Goal: Register for event/course

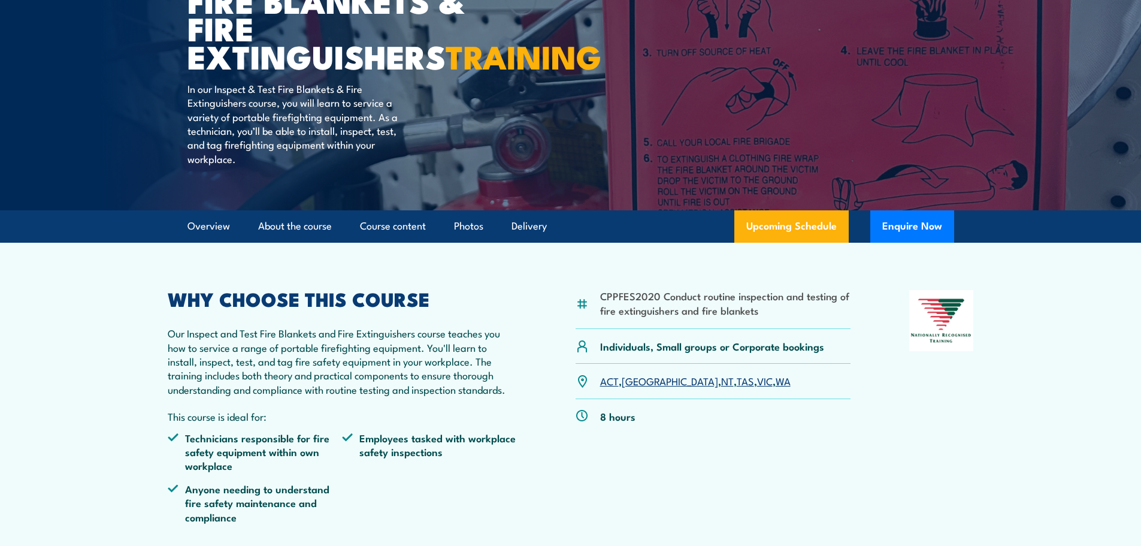
scroll to position [240, 0]
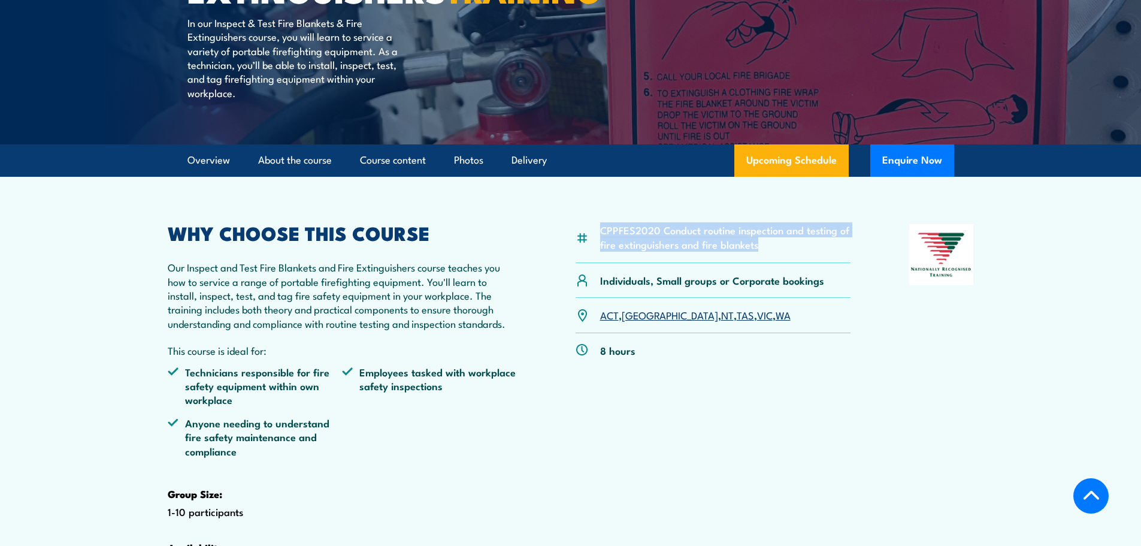
drag, startPoint x: 603, startPoint y: 258, endPoint x: 755, endPoint y: 274, distance: 153.7
click at [755, 251] on li "CPPFES2020 Conduct routine inspection and testing of fire extinguishers and fir…" at bounding box center [725, 237] width 251 height 28
copy li "CPPFES2020 Conduct routine inspection and testing of fire extinguishers and fir…"
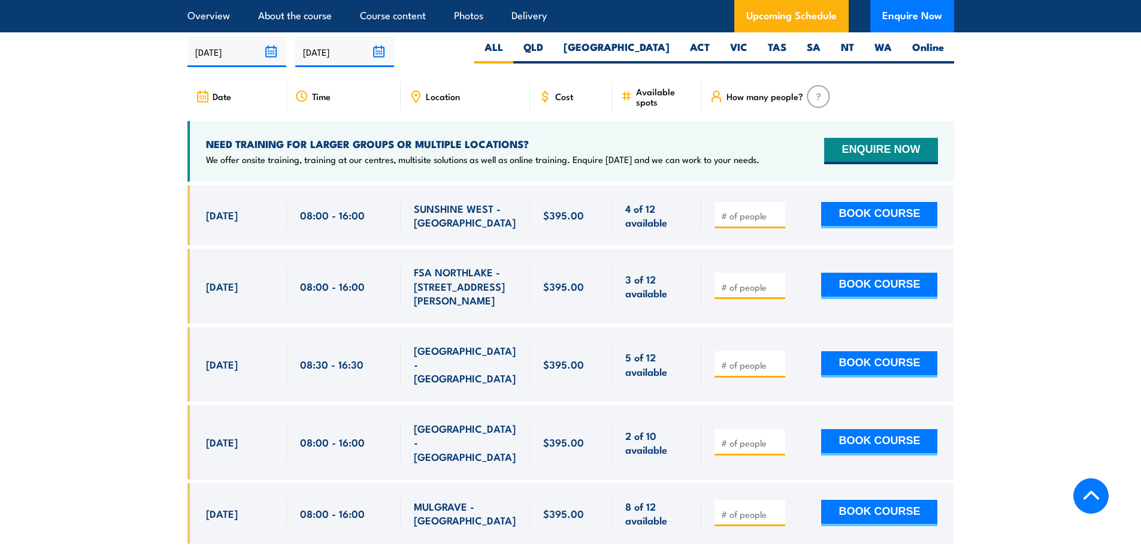
scroll to position [2217, 0]
click at [554, 64] on label "QLD" at bounding box center [533, 52] width 40 height 23
click at [551, 49] on input "QLD" at bounding box center [547, 45] width 8 height 8
radio input "true"
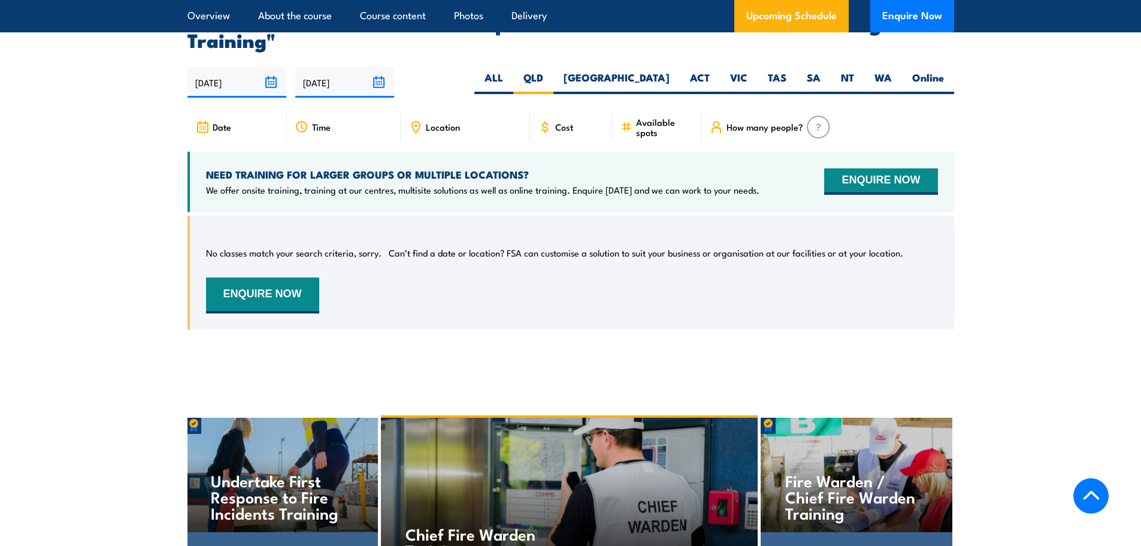
scroll to position [2105, 0]
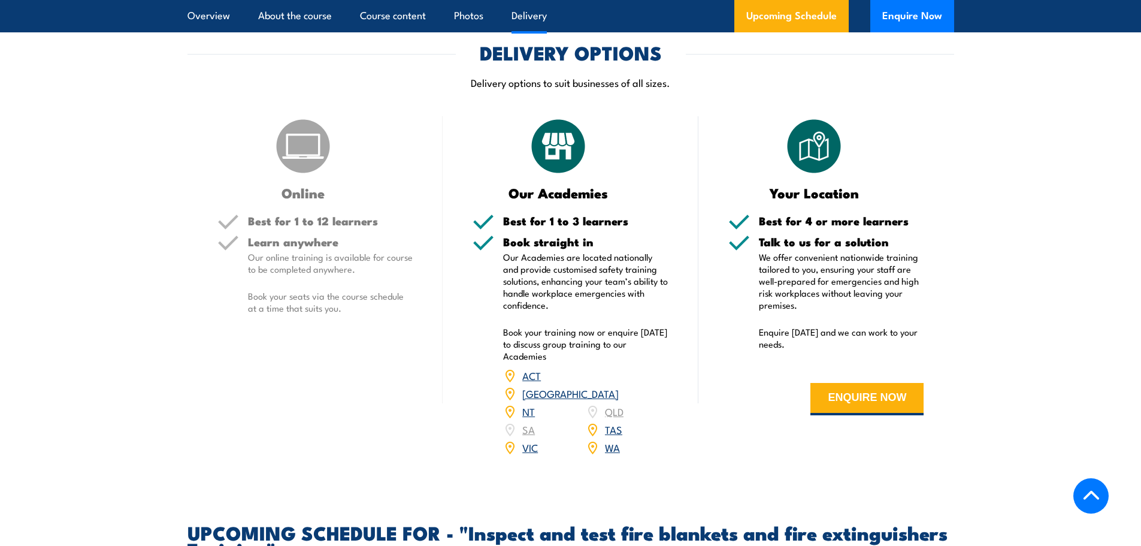
scroll to position [2037, 0]
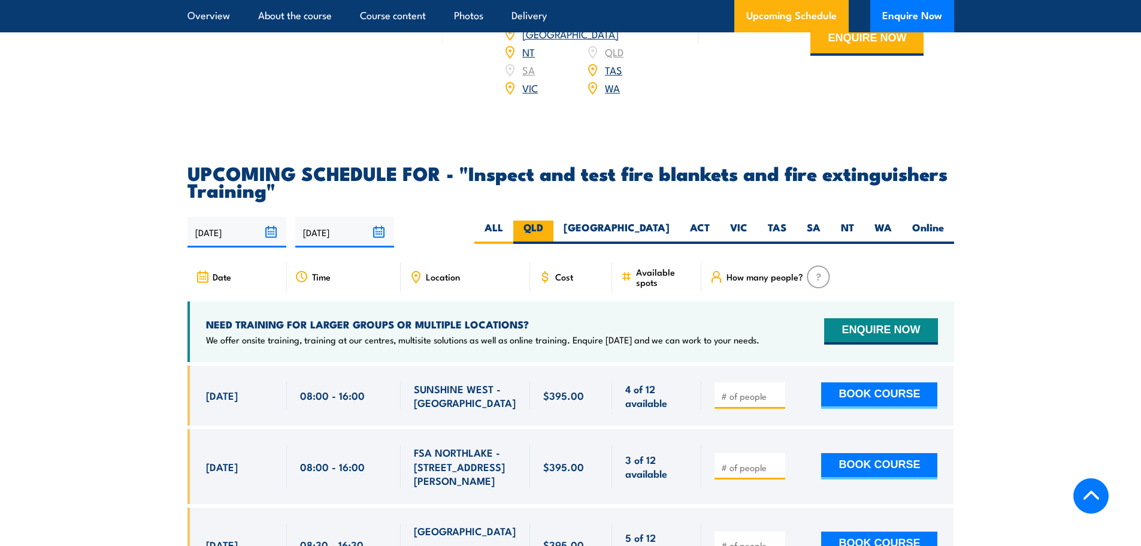
click at [554, 244] on label "QLD" at bounding box center [533, 231] width 40 height 23
click at [551, 228] on input "QLD" at bounding box center [547, 224] width 8 height 8
radio input "true"
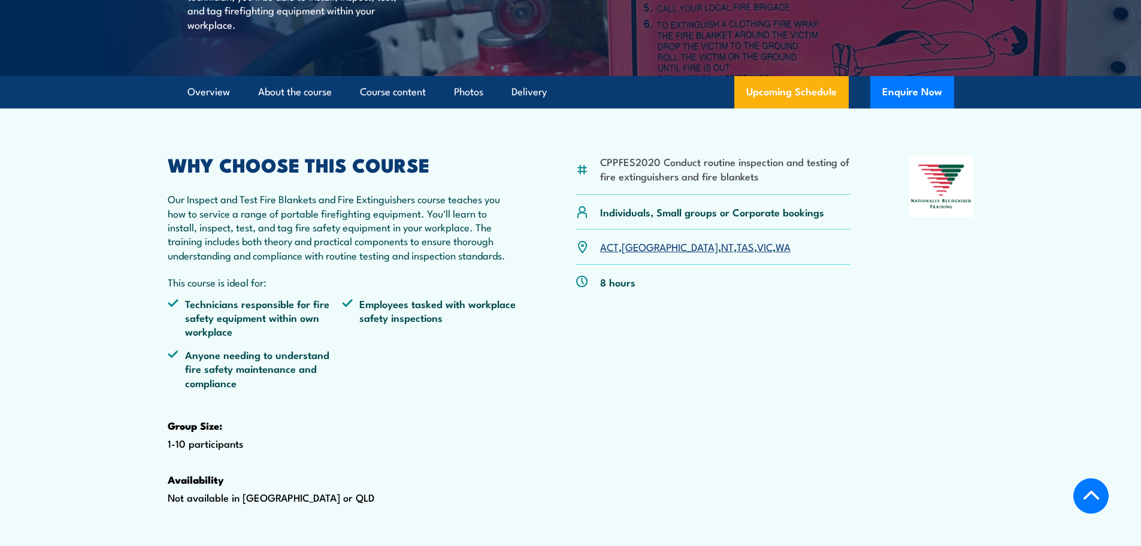
scroll to position [188, 0]
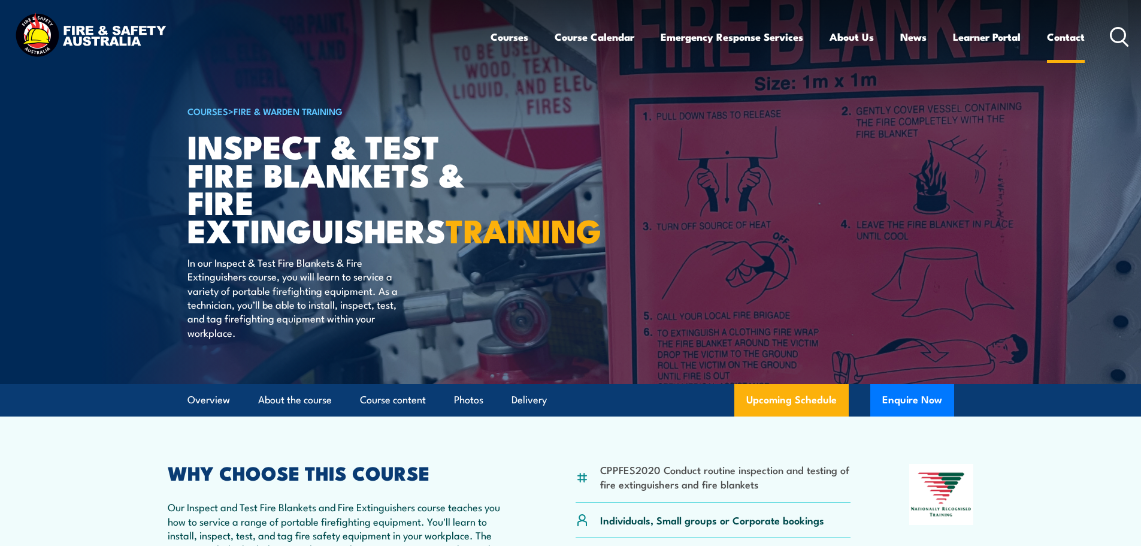
click at [1063, 34] on link "Contact" at bounding box center [1066, 37] width 38 height 32
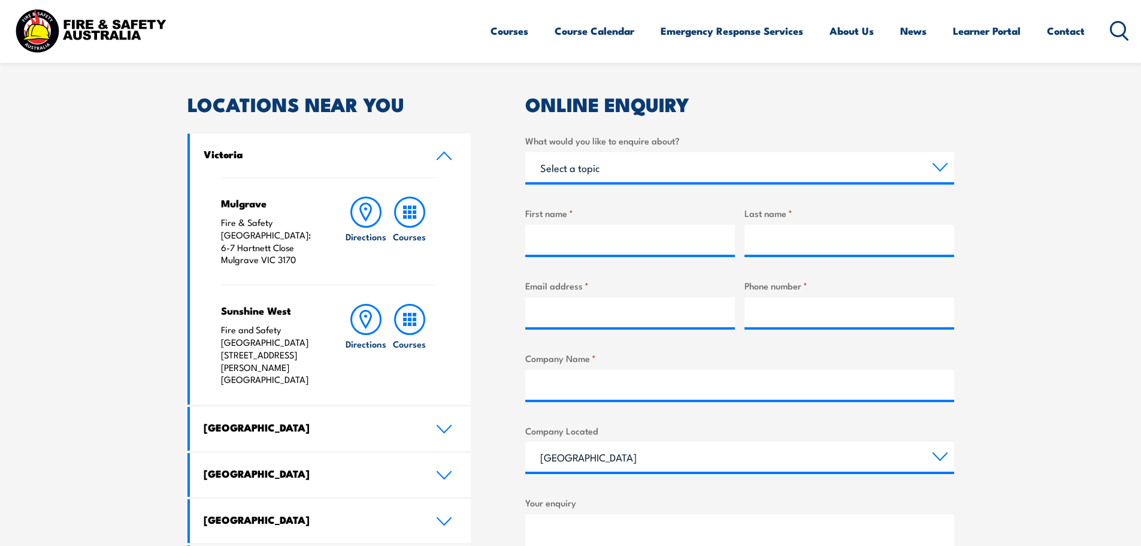
scroll to position [359, 0]
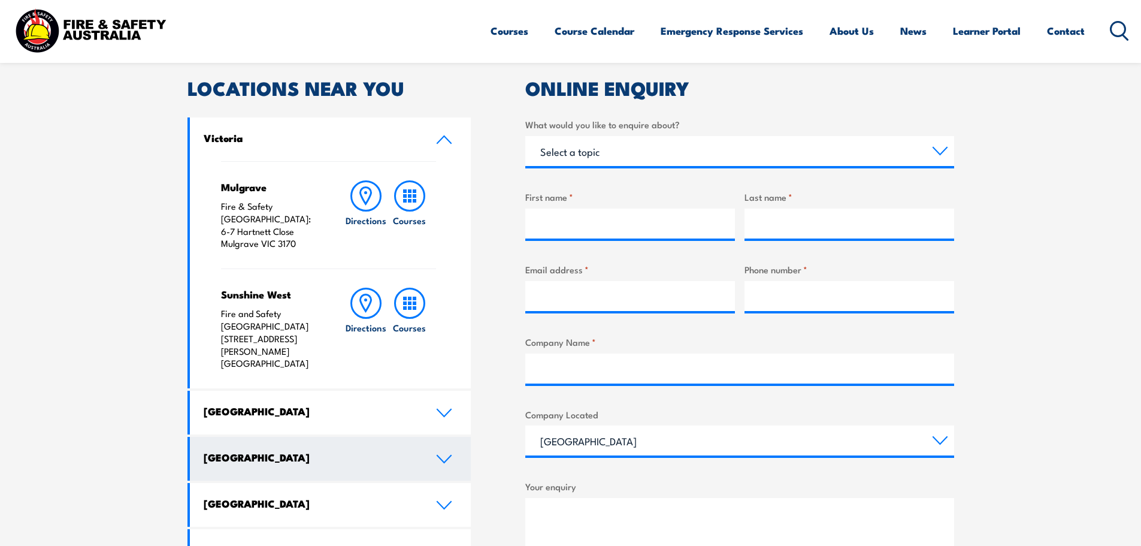
click at [435, 437] on link "Queensland" at bounding box center [331, 459] width 282 height 44
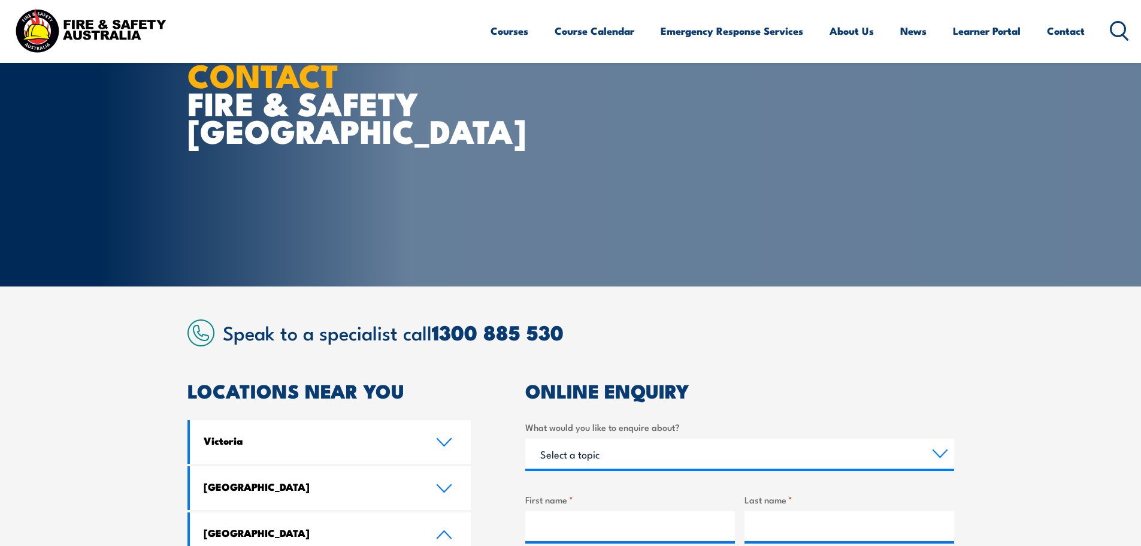
scroll to position [0, 0]
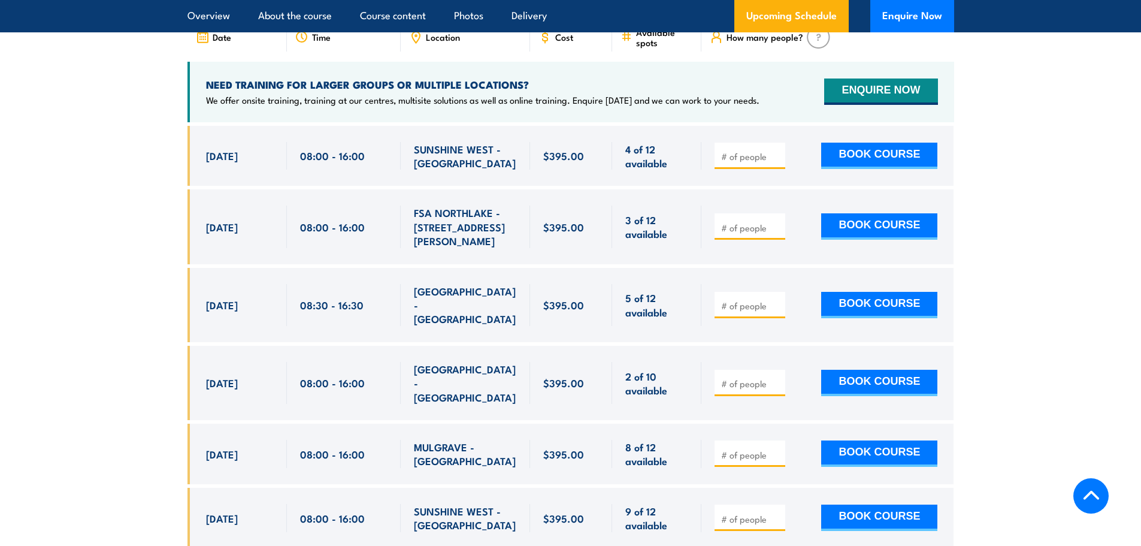
scroll to position [1797, 0]
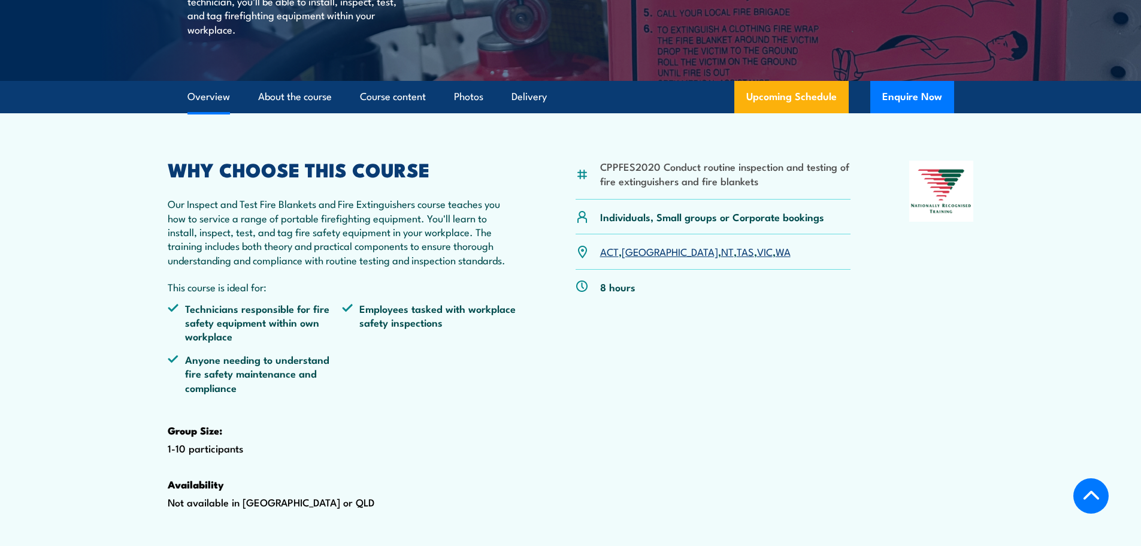
scroll to position [359, 0]
